Goal: Use online tool/utility: Use online tool/utility

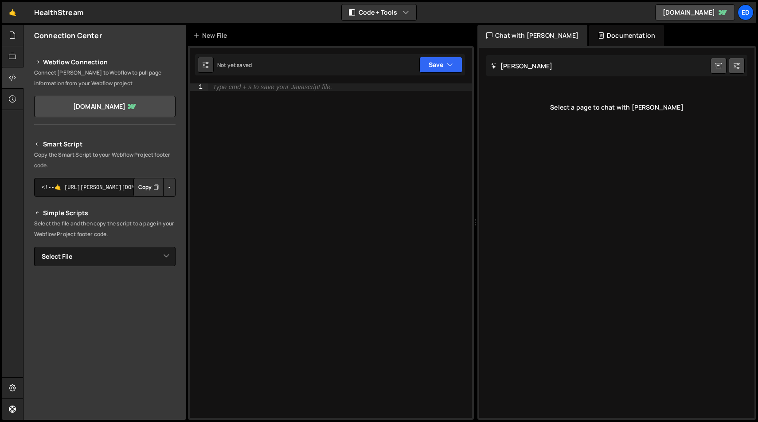
click at [293, 151] on div "Type cmd + s to save your Javascript file." at bounding box center [340, 257] width 264 height 349
click at [13, 32] on icon at bounding box center [12, 35] width 7 height 10
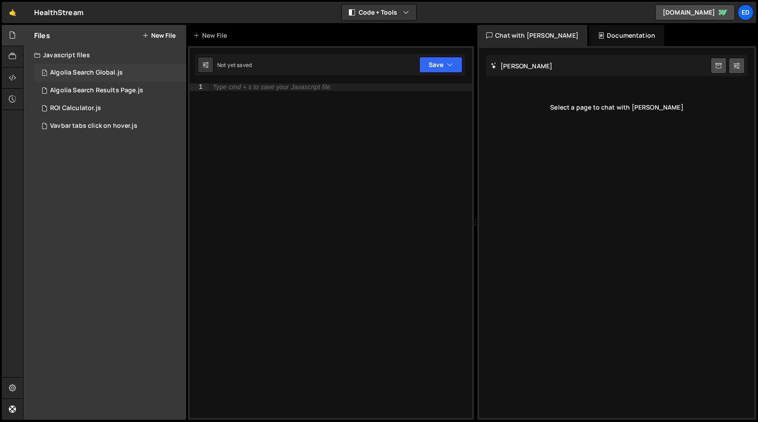
click at [84, 75] on div "Algolia Search Global.js" at bounding box center [86, 73] width 73 height 8
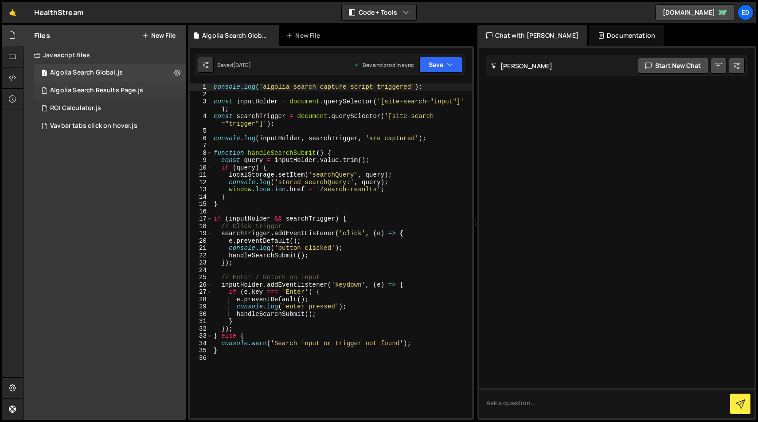
click at [85, 89] on div "Algolia Search Results Page.js" at bounding box center [96, 90] width 93 height 8
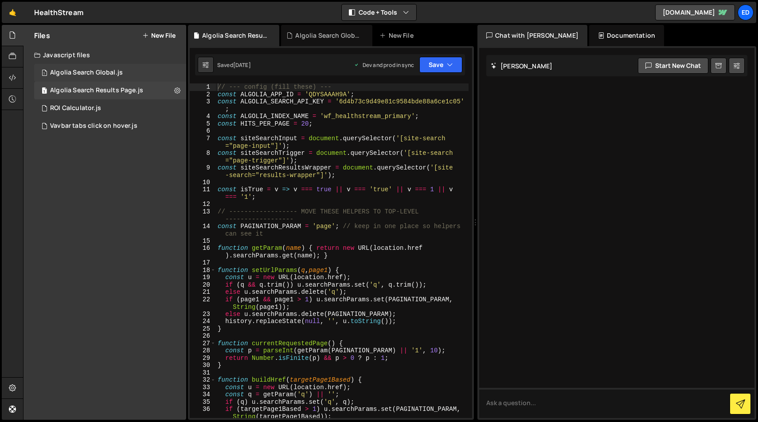
click at [83, 74] on div "Algolia Search Global.js" at bounding box center [86, 73] width 73 height 8
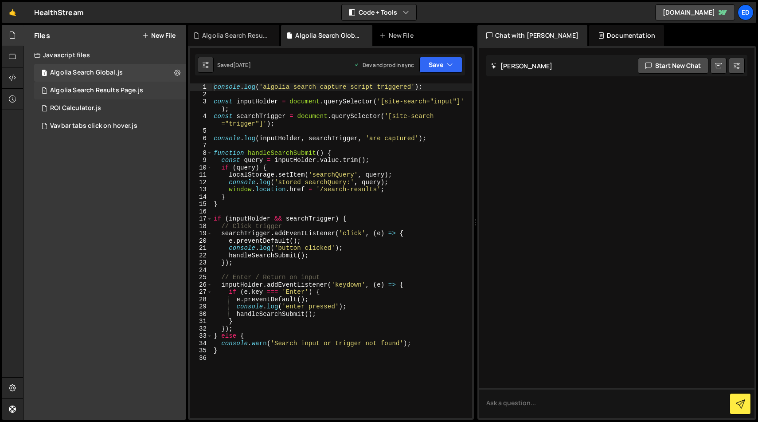
click at [84, 92] on div "Algolia Search Results Page.js" at bounding box center [96, 90] width 93 height 8
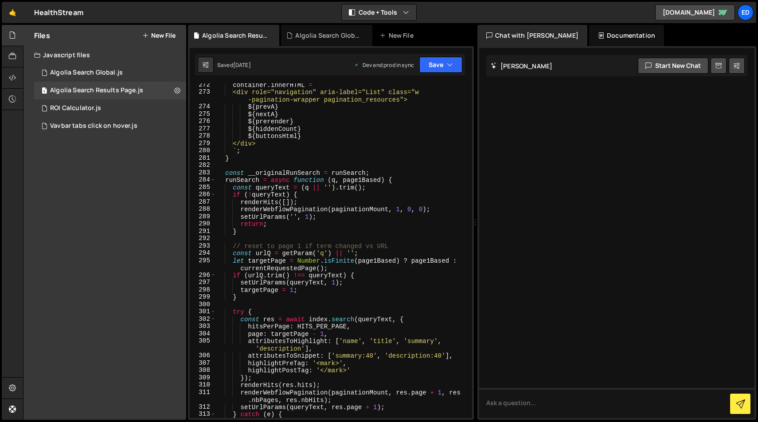
scroll to position [2297, 0]
